Goal: Information Seeking & Learning: Find specific fact

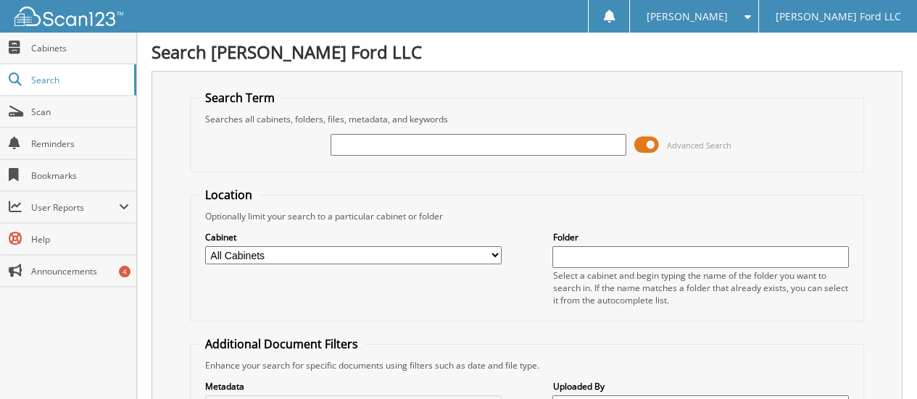
click at [354, 147] on input "text" at bounding box center [478, 145] width 296 height 22
type input "250897"
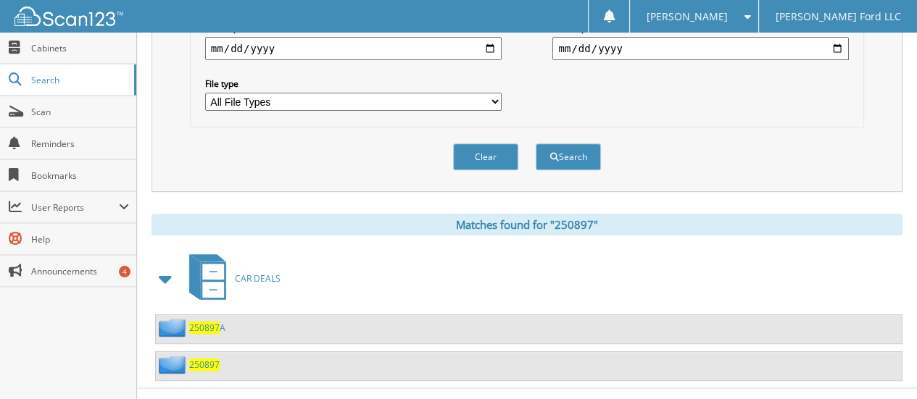
scroll to position [455, 0]
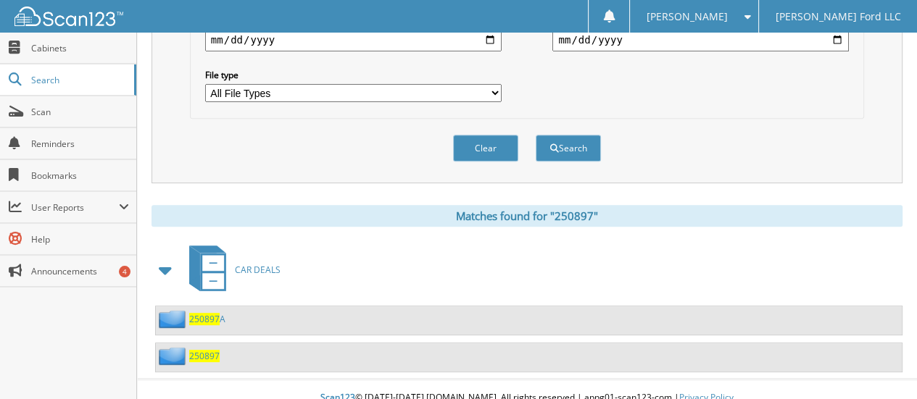
click at [206, 350] on span "250897" at bounding box center [204, 356] width 30 height 12
